Goal: Check status

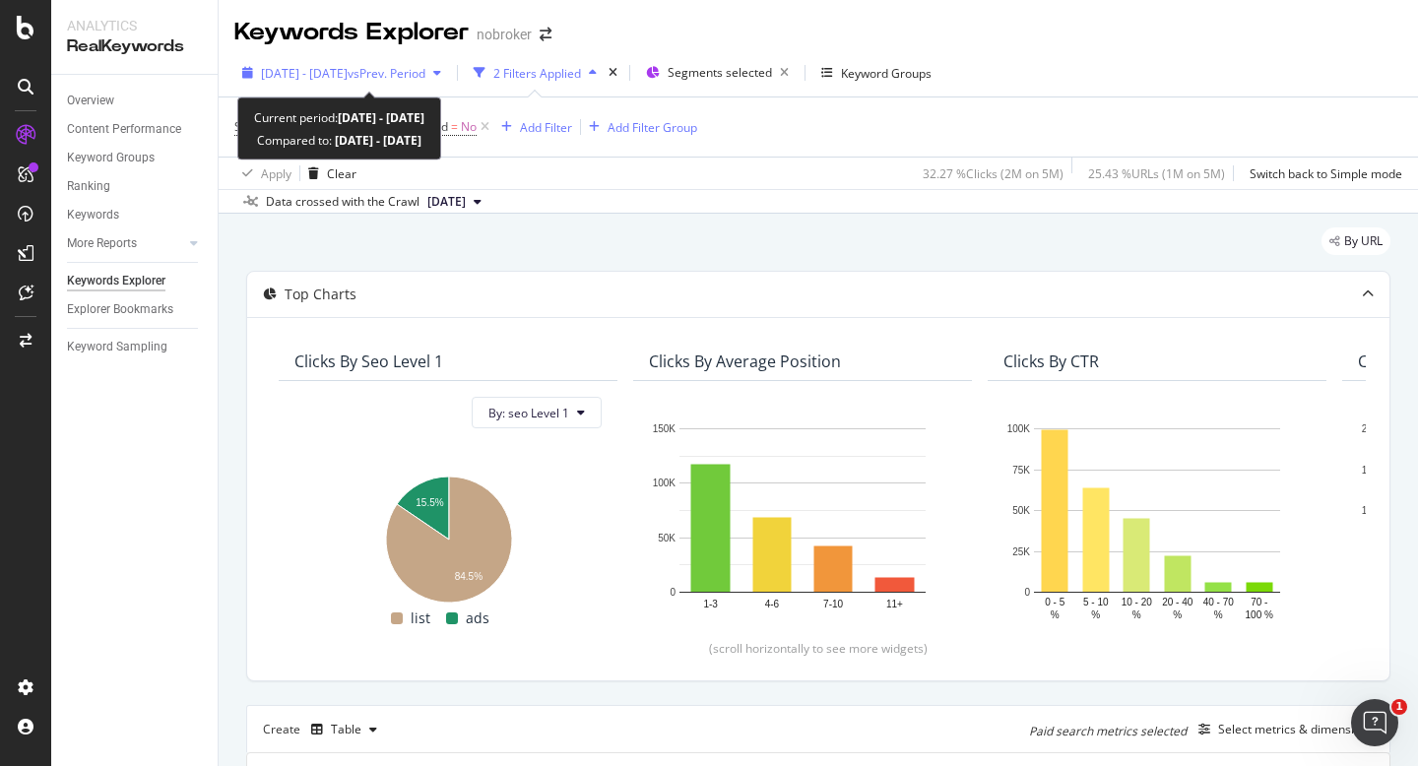
click at [346, 66] on span "[DATE] - [DATE]" at bounding box center [304, 73] width 87 height 17
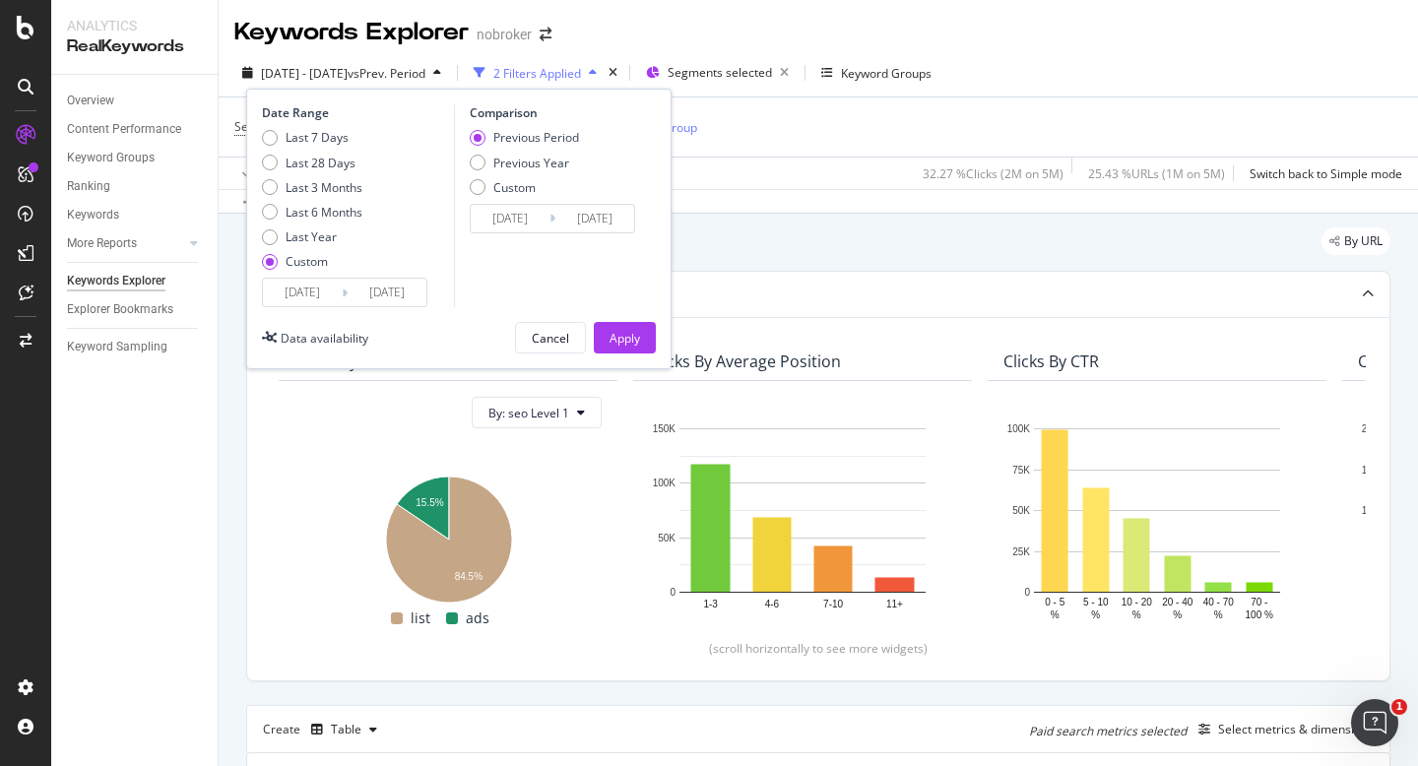
click at [311, 299] on input "[DATE]" at bounding box center [302, 293] width 79 height 28
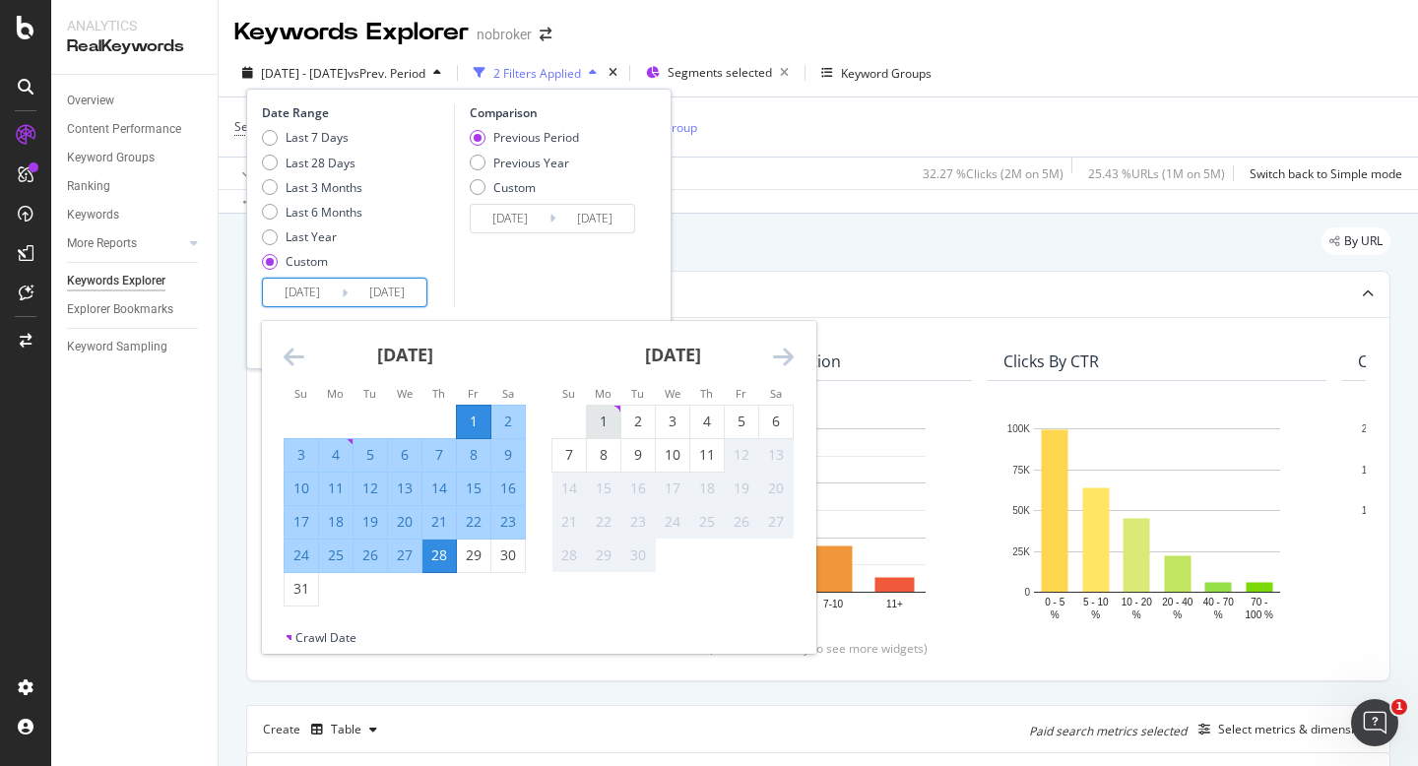
click at [605, 425] on div "1" at bounding box center [603, 422] width 33 height 20
type input "[DATE]"
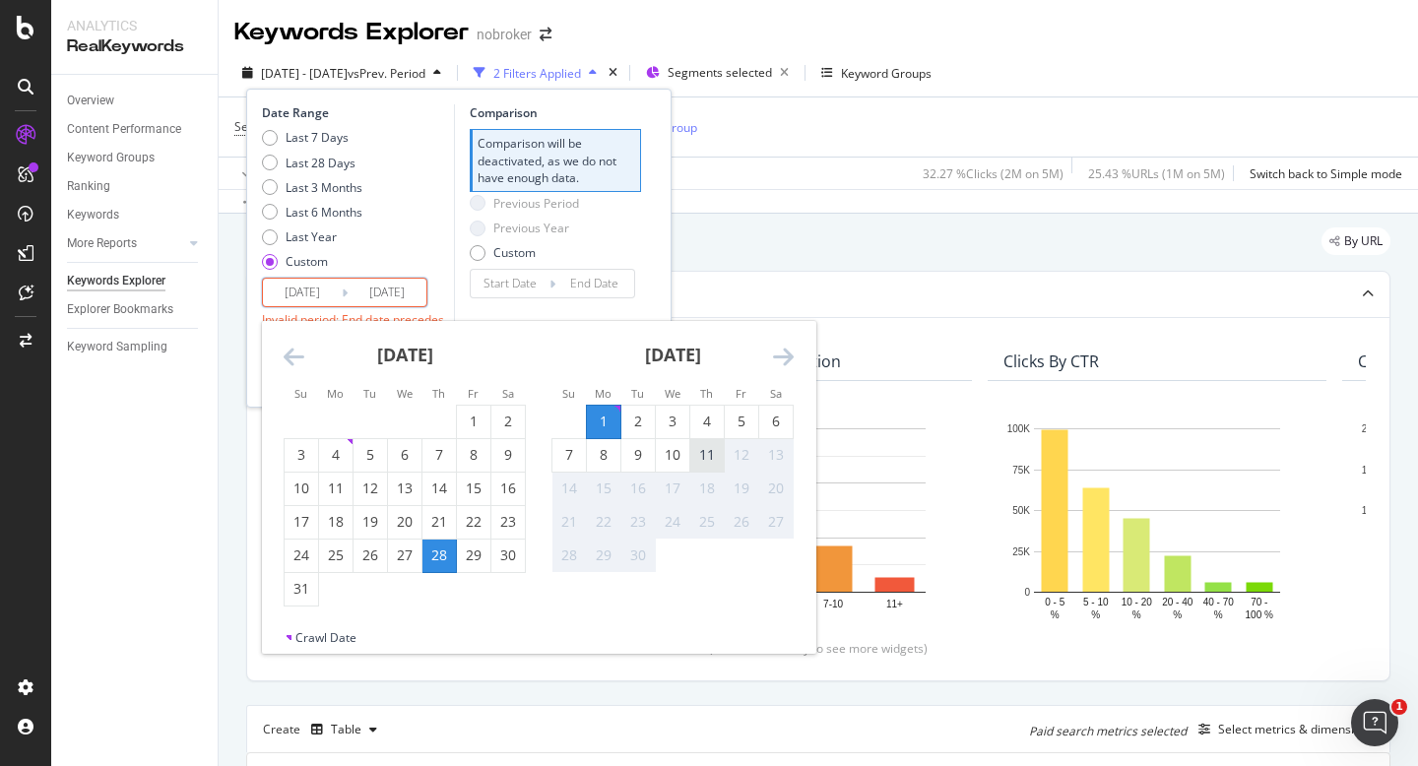
click at [710, 465] on div "11" at bounding box center [707, 455] width 33 height 20
type input "[DATE]"
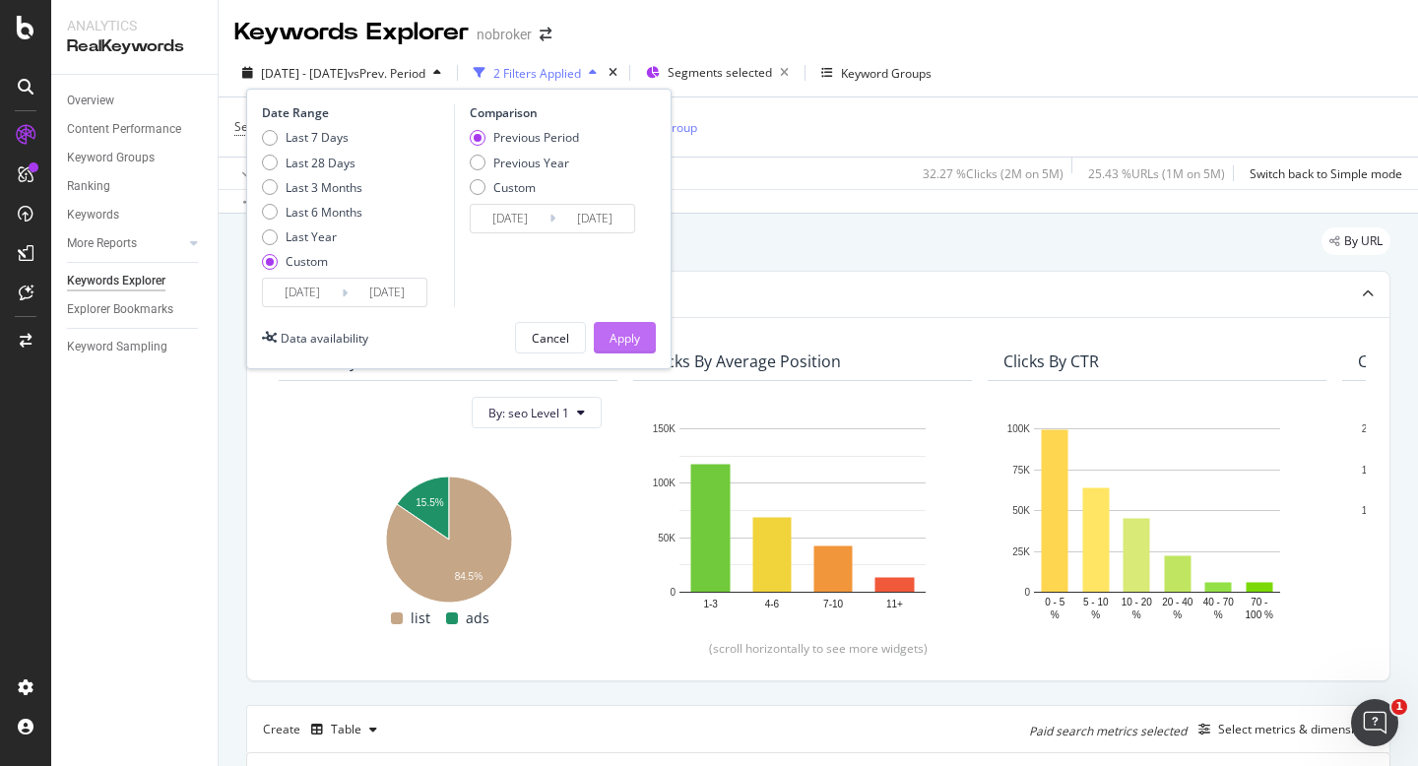
click at [633, 331] on div "Apply" at bounding box center [625, 338] width 31 height 17
